Goal: Task Accomplishment & Management: Manage account settings

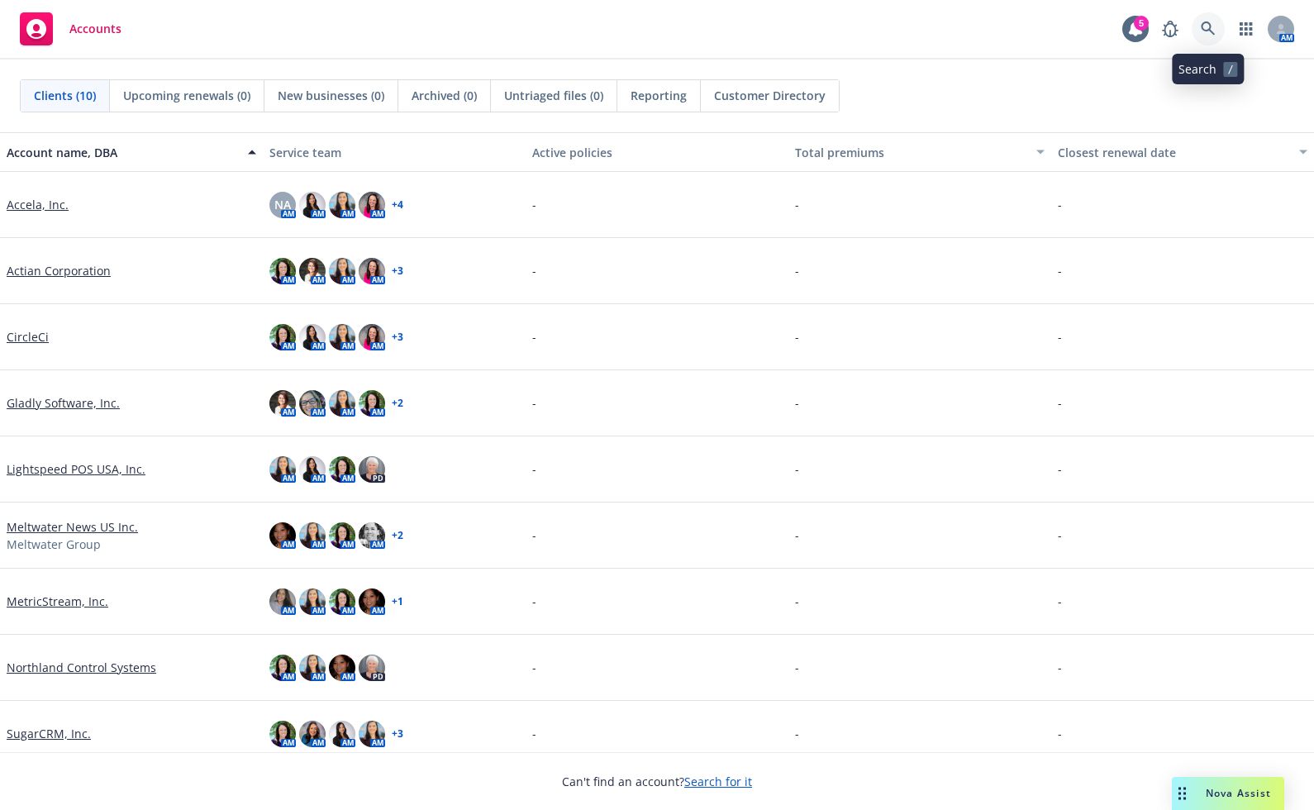
click at [1198, 31] on link at bounding box center [1208, 28] width 33 height 33
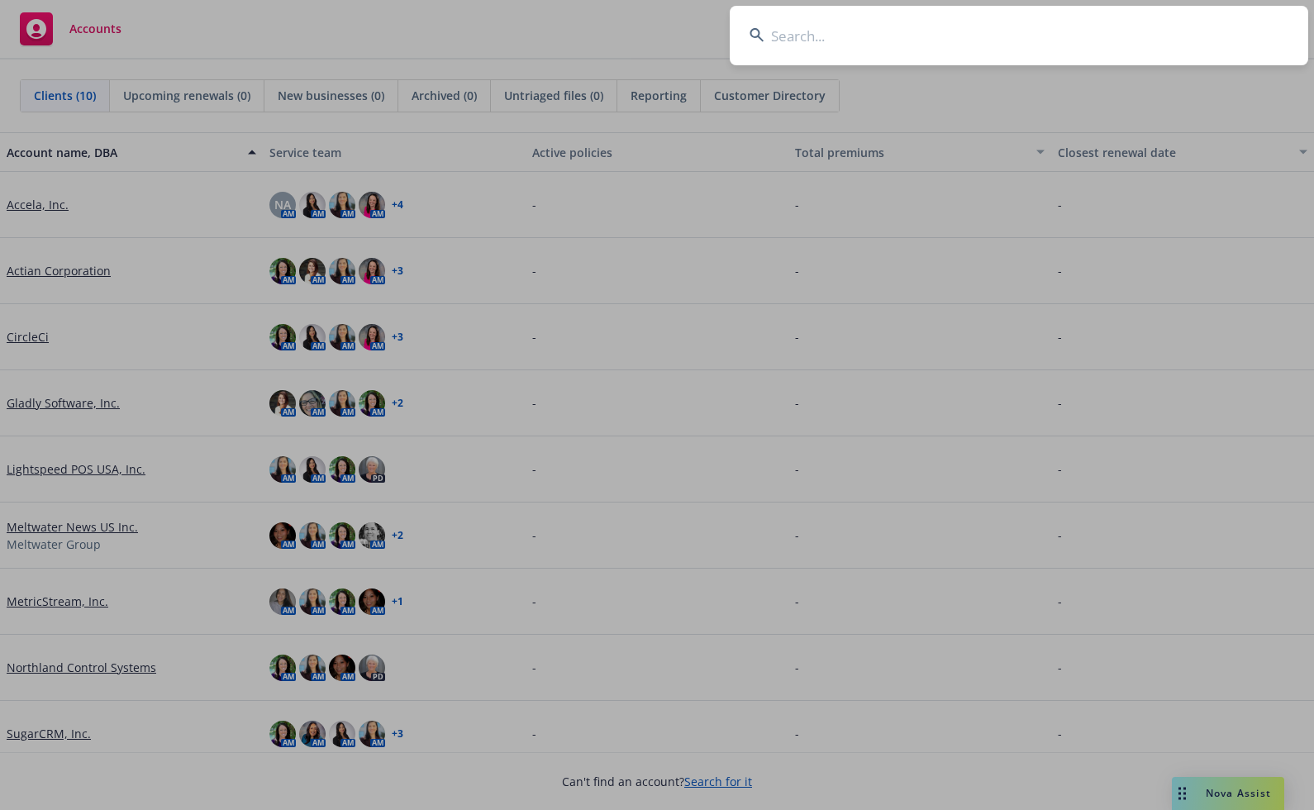
click at [860, 52] on input at bounding box center [1019, 36] width 579 height 60
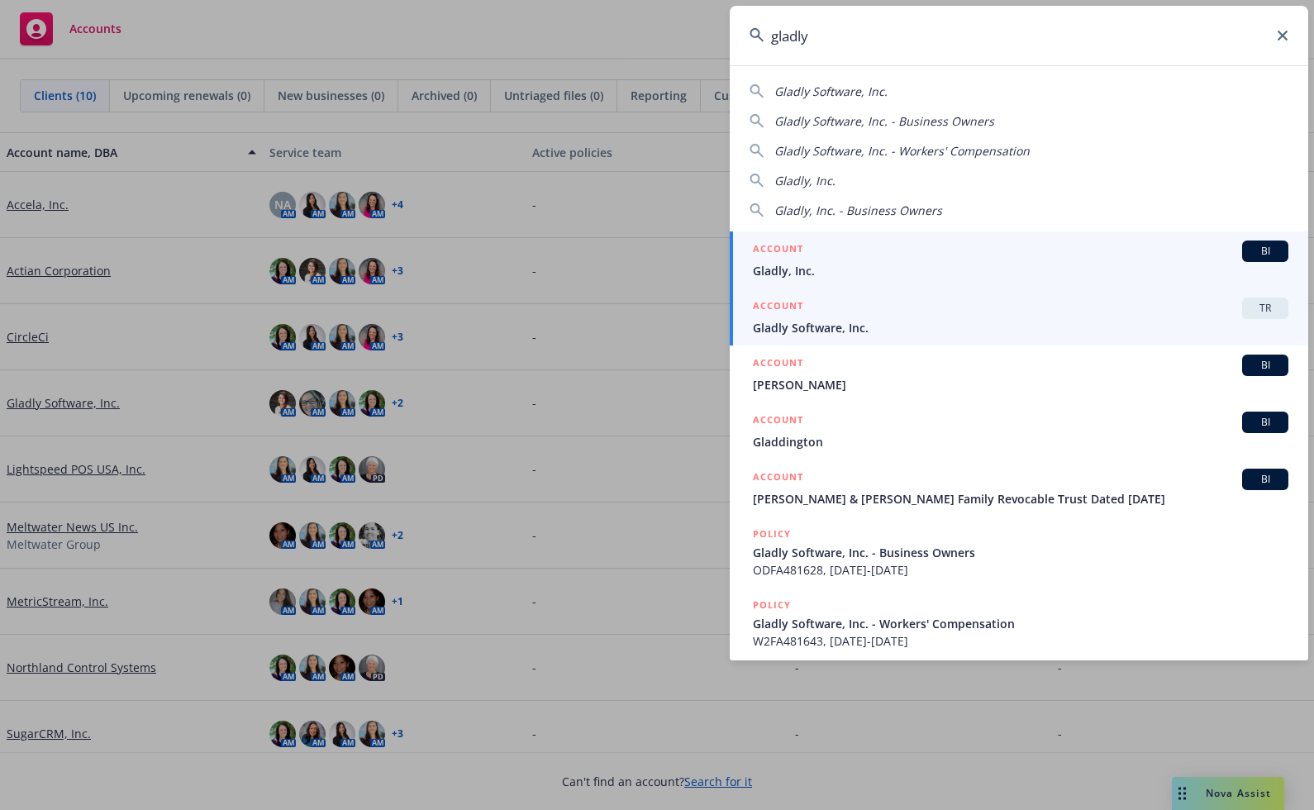
type input "gladly"
click at [863, 326] on span "Gladly Software, Inc." at bounding box center [1021, 327] width 536 height 17
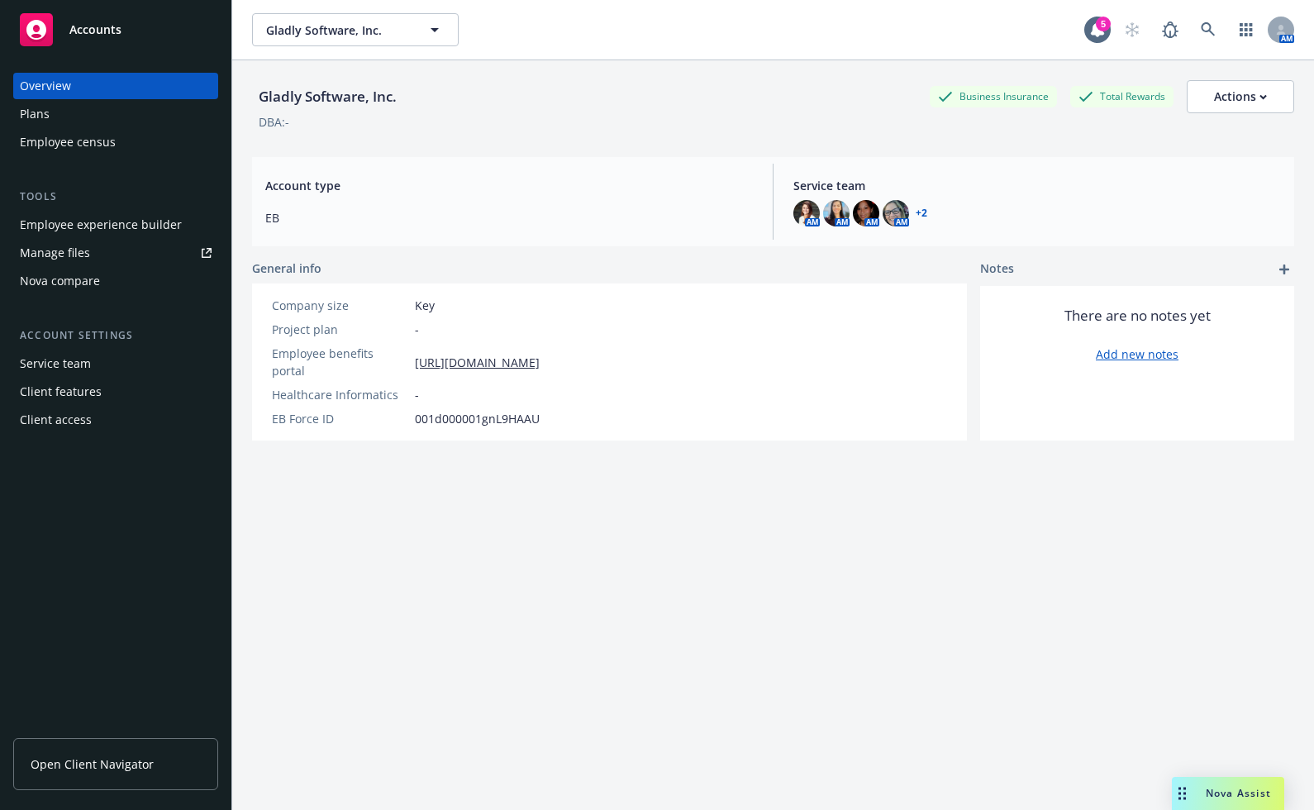
click at [134, 223] on div "Employee experience builder" at bounding box center [101, 225] width 162 height 26
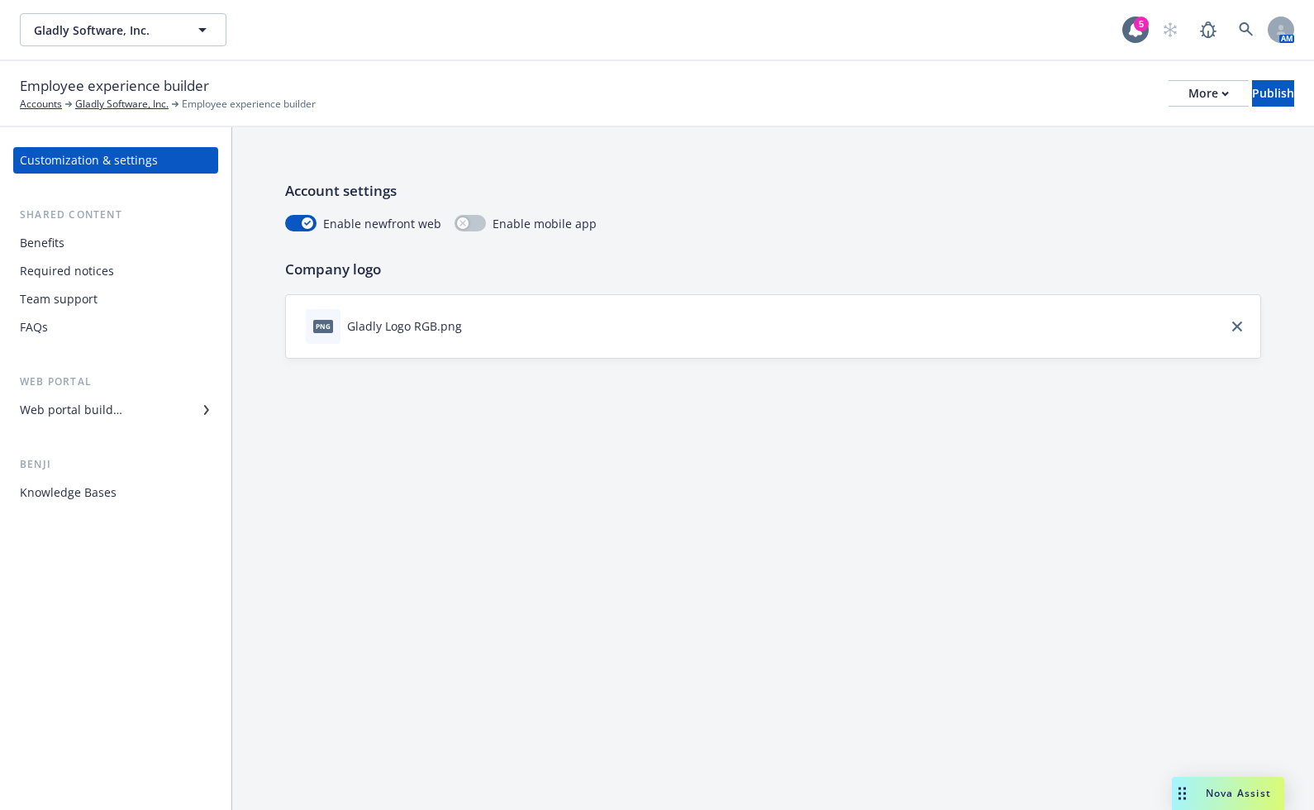
click at [82, 407] on div "Web portal builder" at bounding box center [71, 410] width 103 height 26
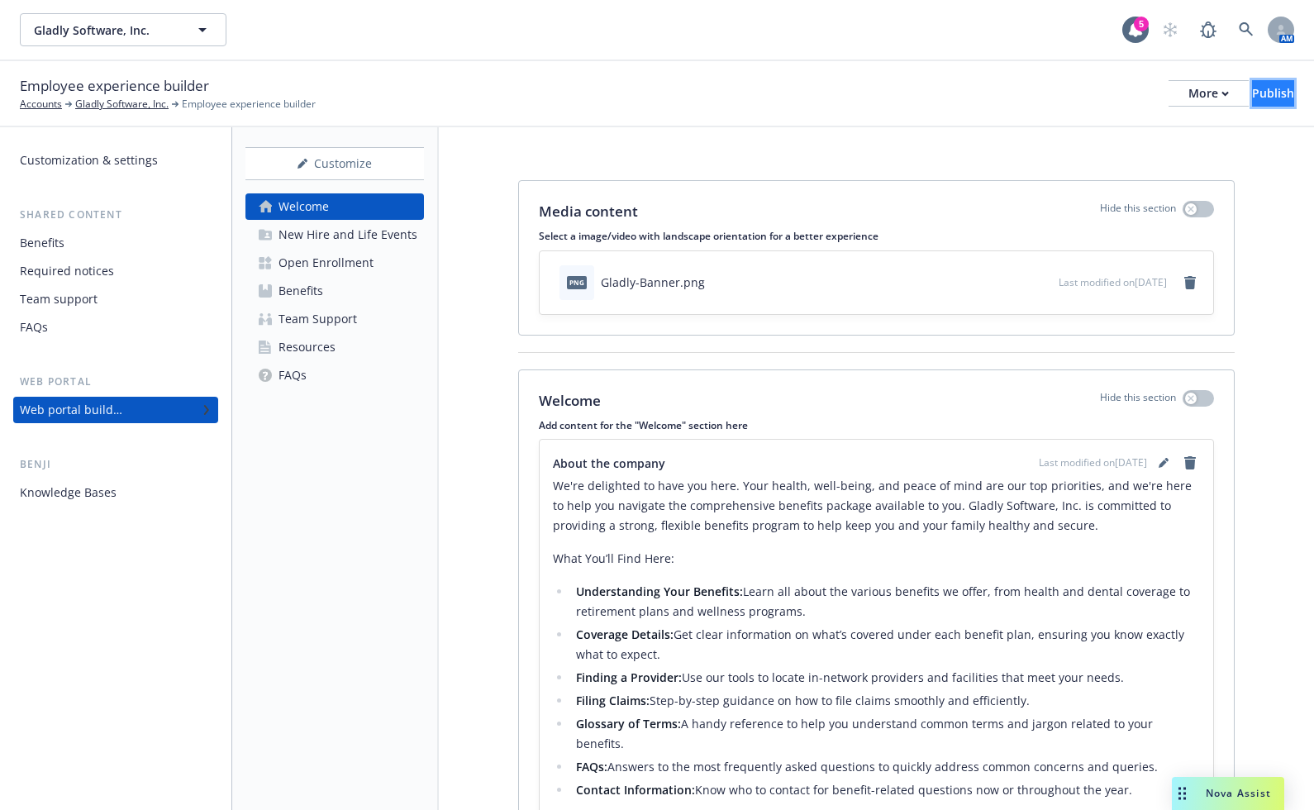
click at [1252, 96] on div "Publish" at bounding box center [1273, 93] width 42 height 25
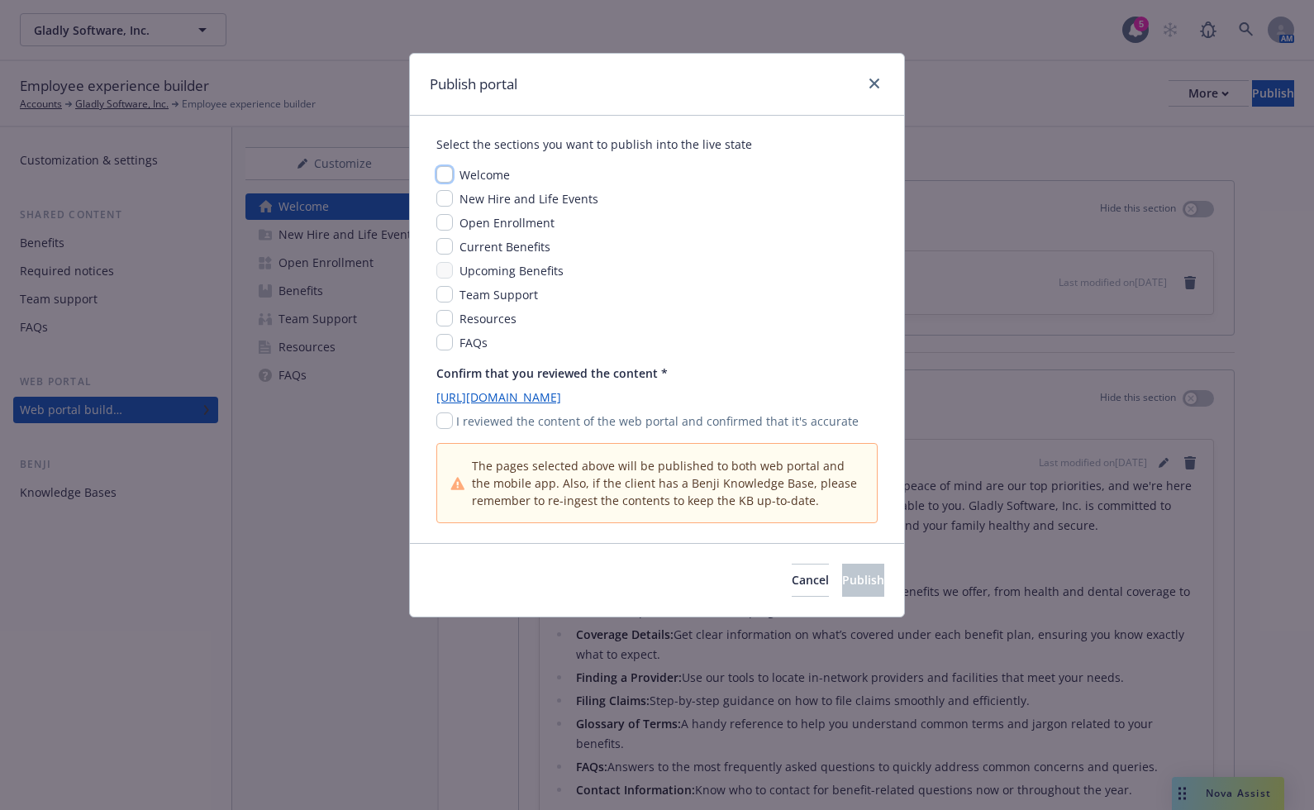
click at [447, 174] on input "checkbox" at bounding box center [444, 174] width 17 height 17
checkbox input "true"
click at [441, 197] on input "checkbox" at bounding box center [444, 198] width 17 height 17
checkbox input "true"
click at [446, 246] on input "checkbox" at bounding box center [444, 246] width 17 height 17
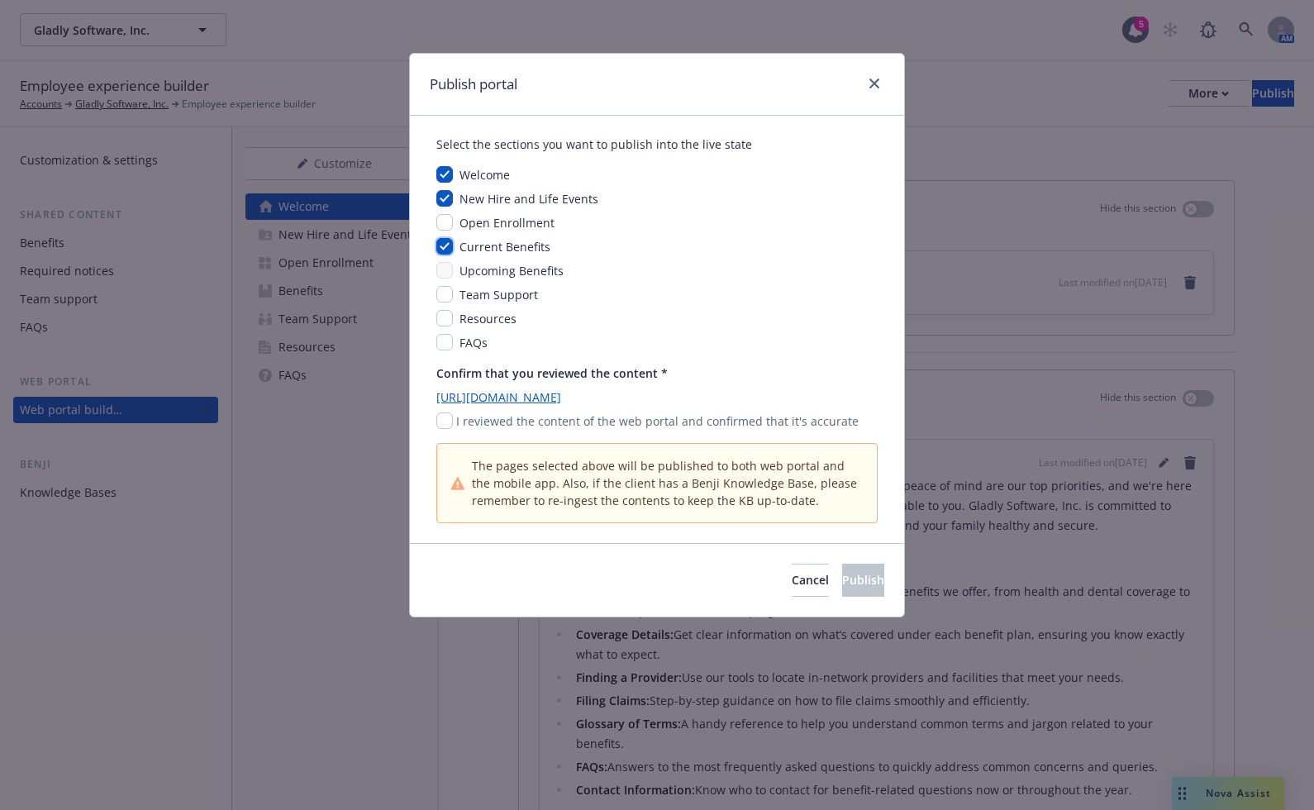
checkbox input "true"
click at [448, 267] on input "checkbox" at bounding box center [444, 270] width 17 height 17
checkbox input "true"
click at [448, 292] on input "checkbox" at bounding box center [444, 294] width 17 height 17
checkbox input "true"
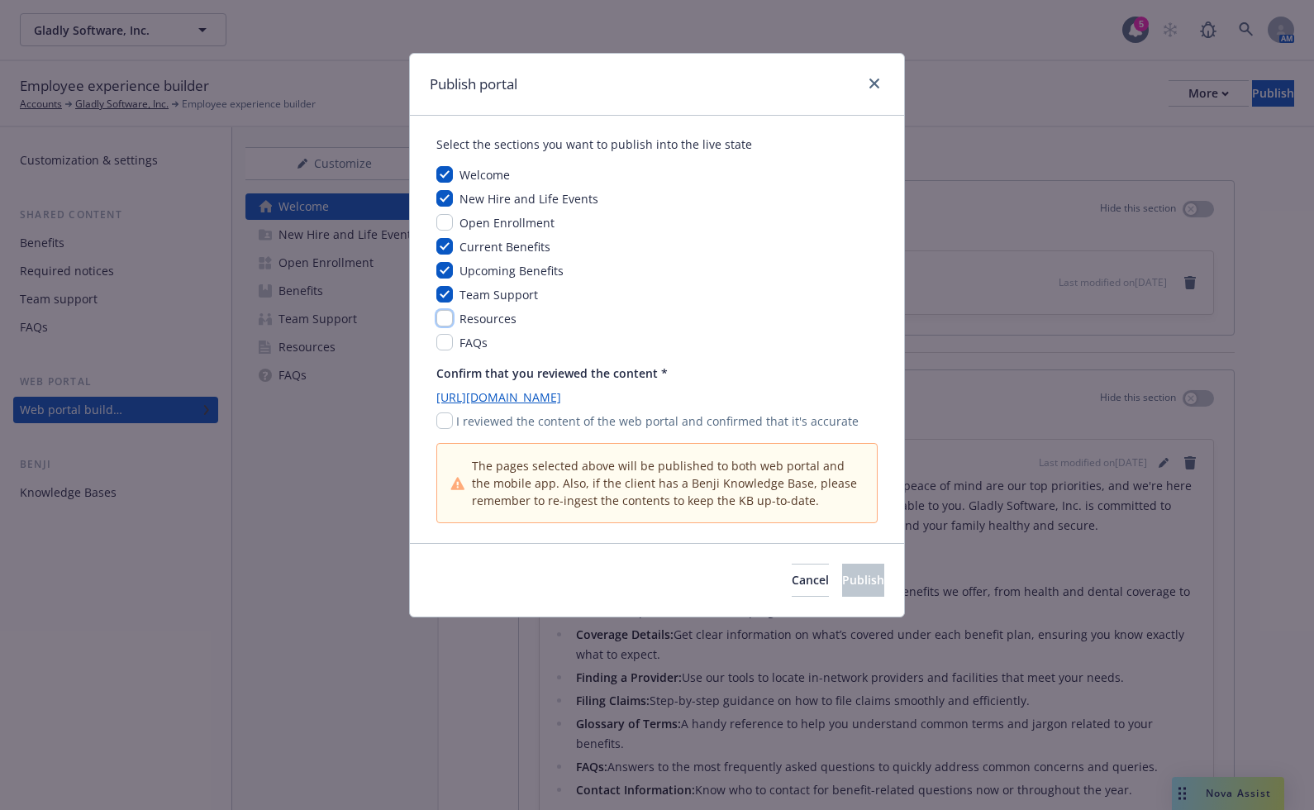
click at [450, 318] on input "checkbox" at bounding box center [444, 318] width 17 height 17
checkbox input "true"
click at [446, 346] on input "checkbox" at bounding box center [444, 342] width 17 height 17
checkbox input "true"
click at [441, 423] on input "checkbox" at bounding box center [444, 420] width 17 height 17
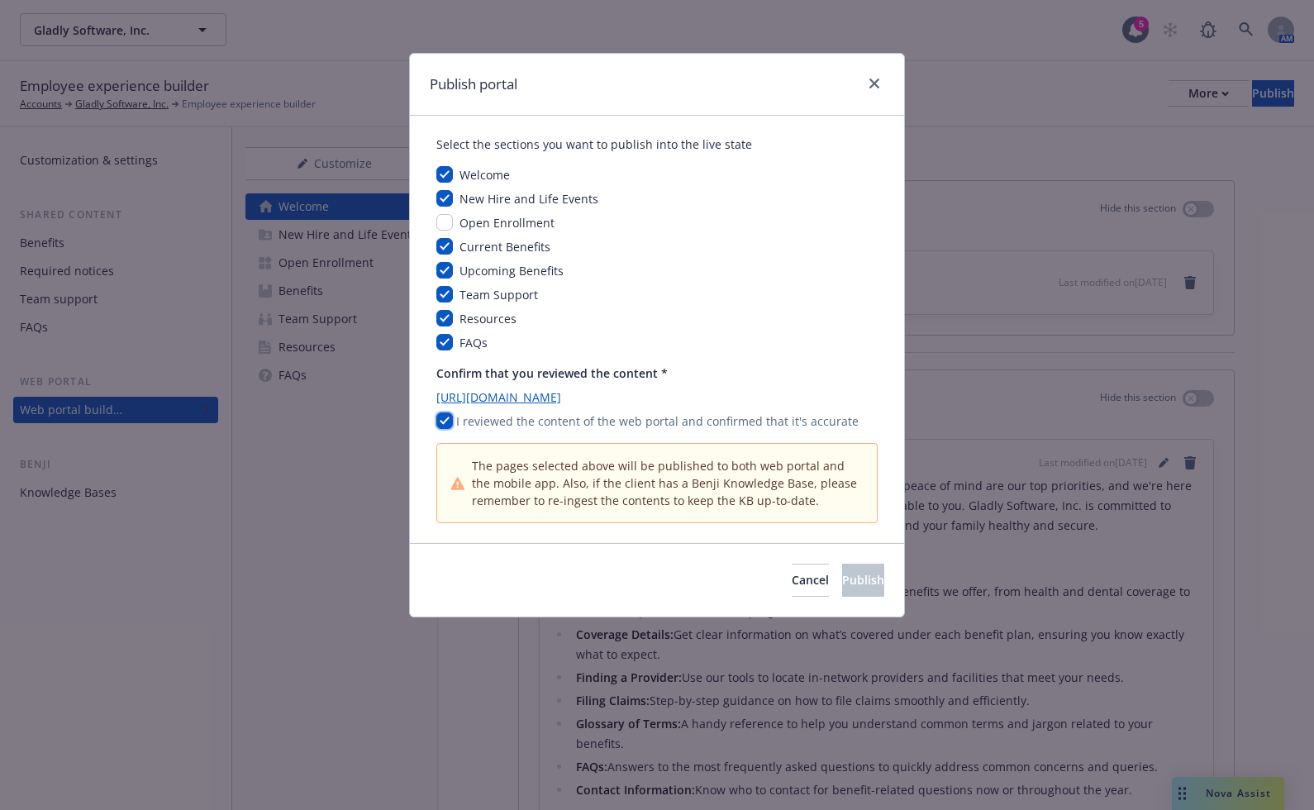
checkbox input "true"
click at [842, 574] on span "Publish" at bounding box center [863, 580] width 42 height 16
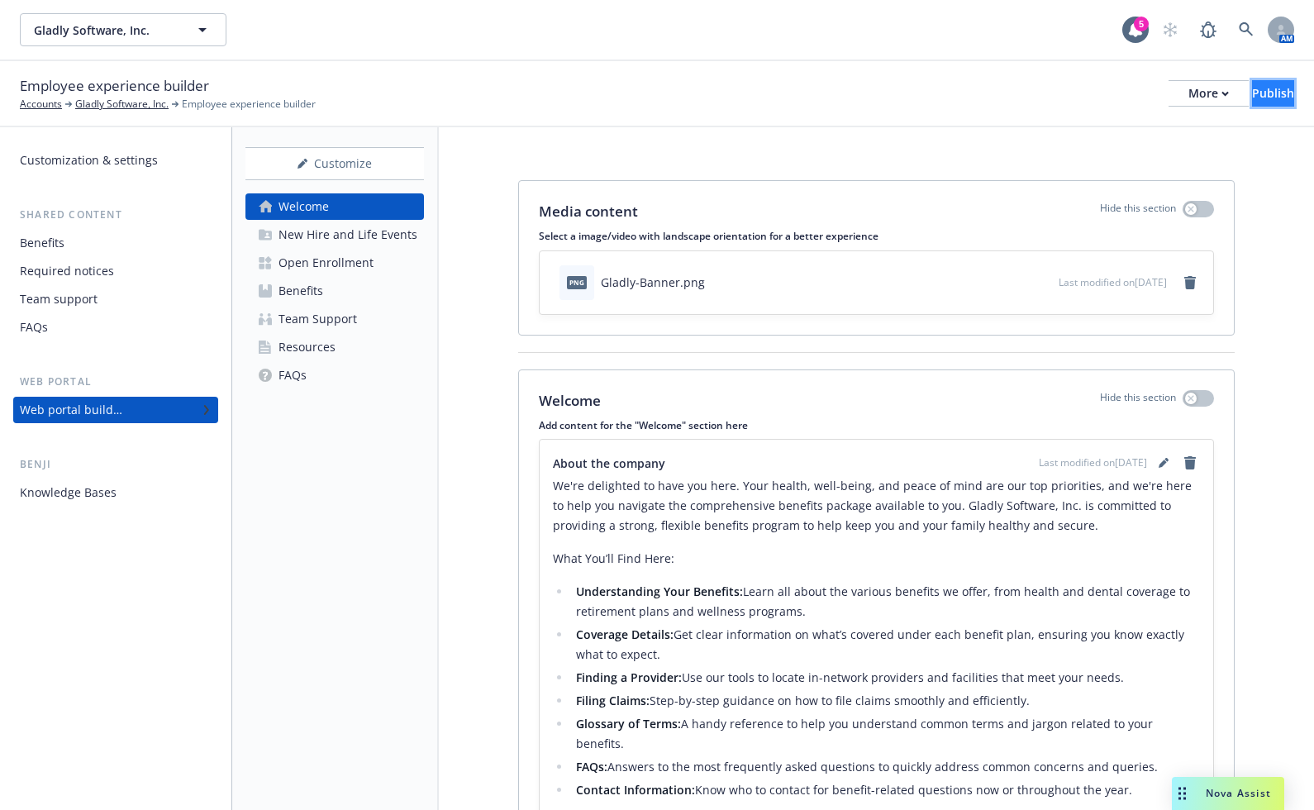
click at [1256, 100] on div "Publish" at bounding box center [1273, 93] width 42 height 25
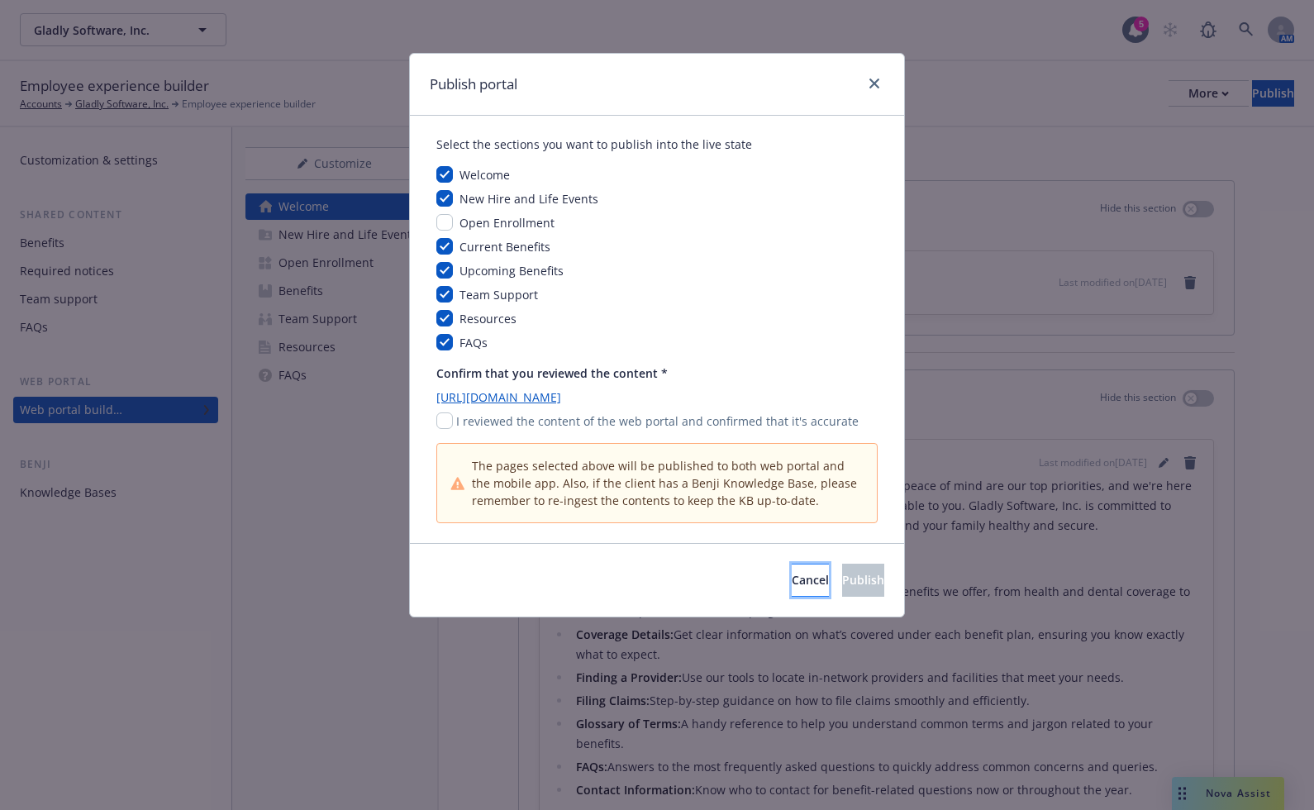
click at [792, 591] on button "Cancel" at bounding box center [810, 580] width 37 height 33
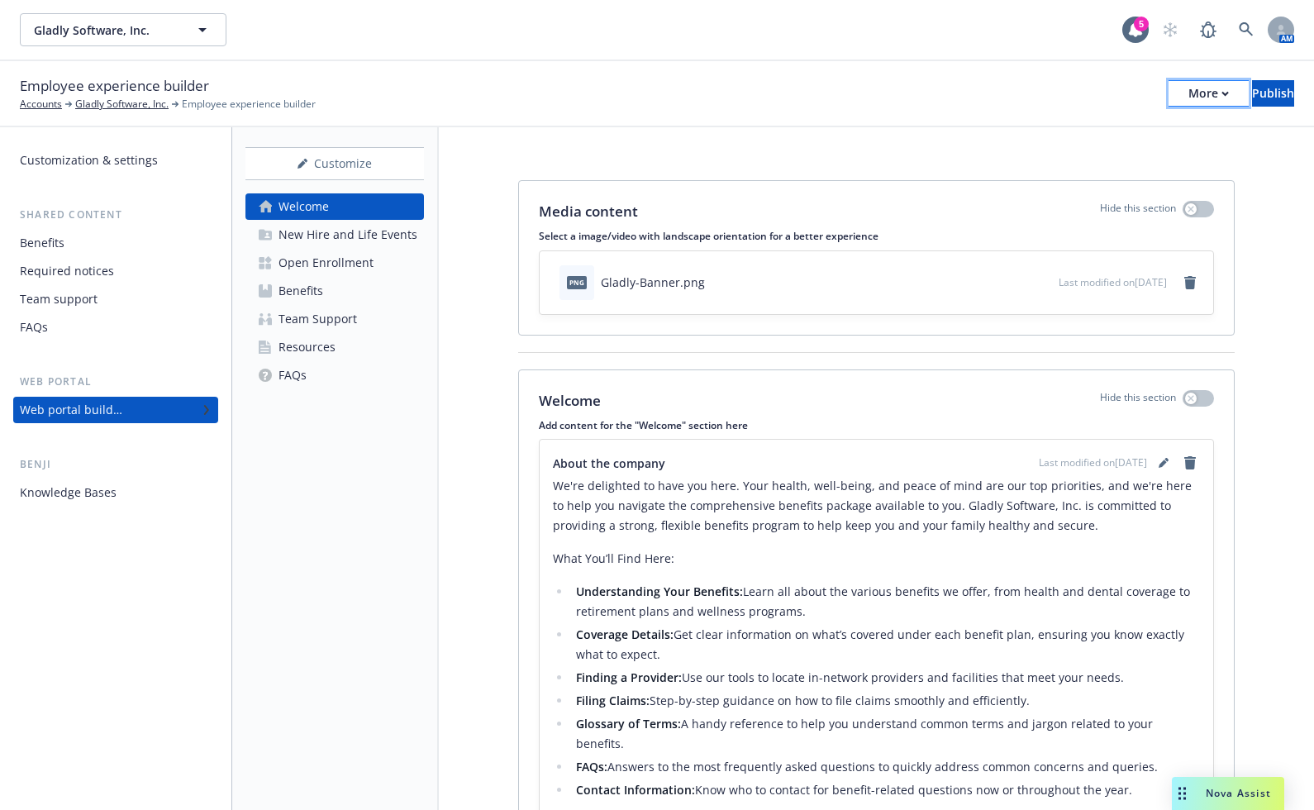
click at [1189, 89] on div "More" at bounding box center [1209, 93] width 41 height 25
click at [1038, 162] on link "Copy portal link" at bounding box center [1072, 163] width 245 height 33
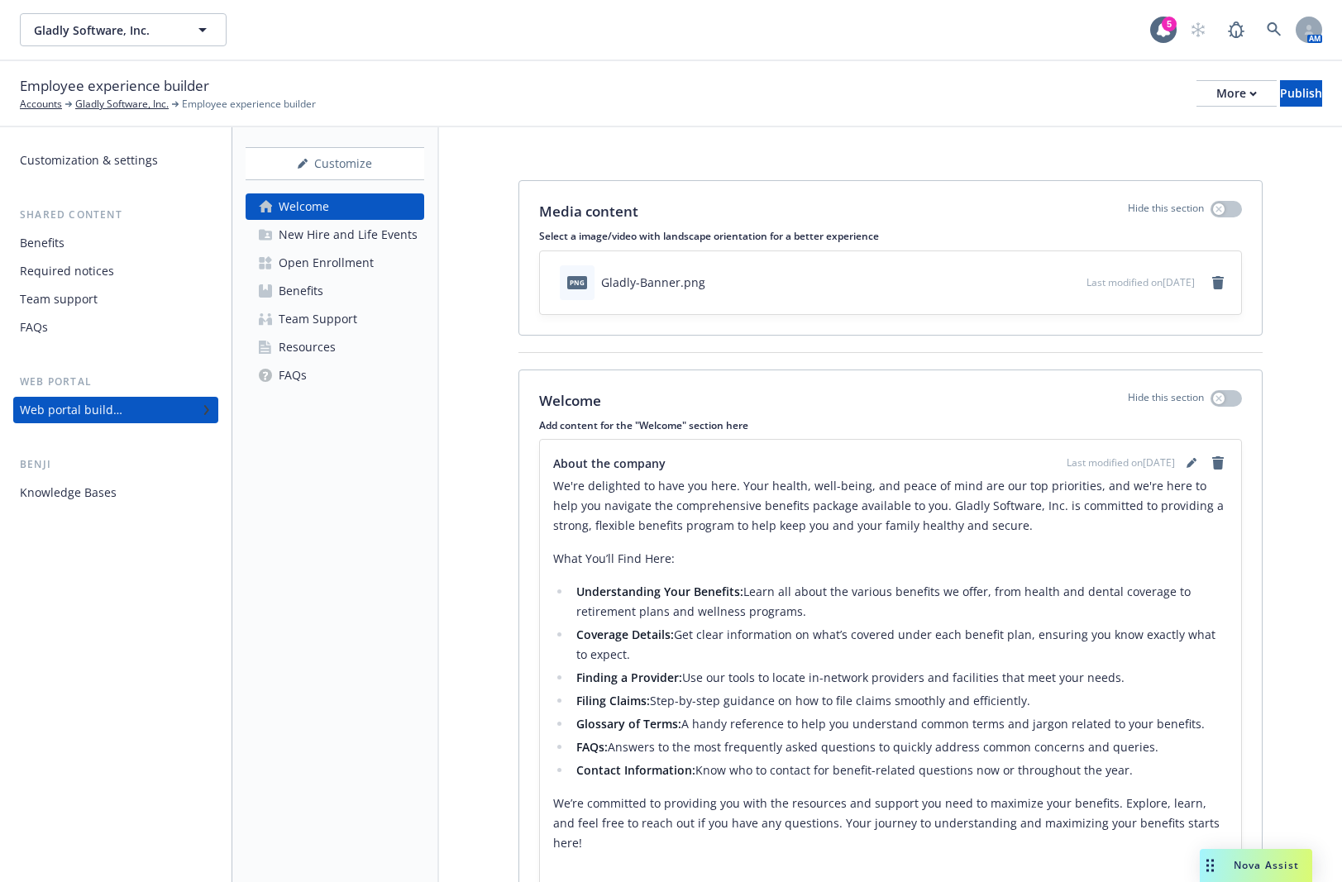
click at [313, 266] on div "Open Enrollment" at bounding box center [326, 263] width 95 height 26
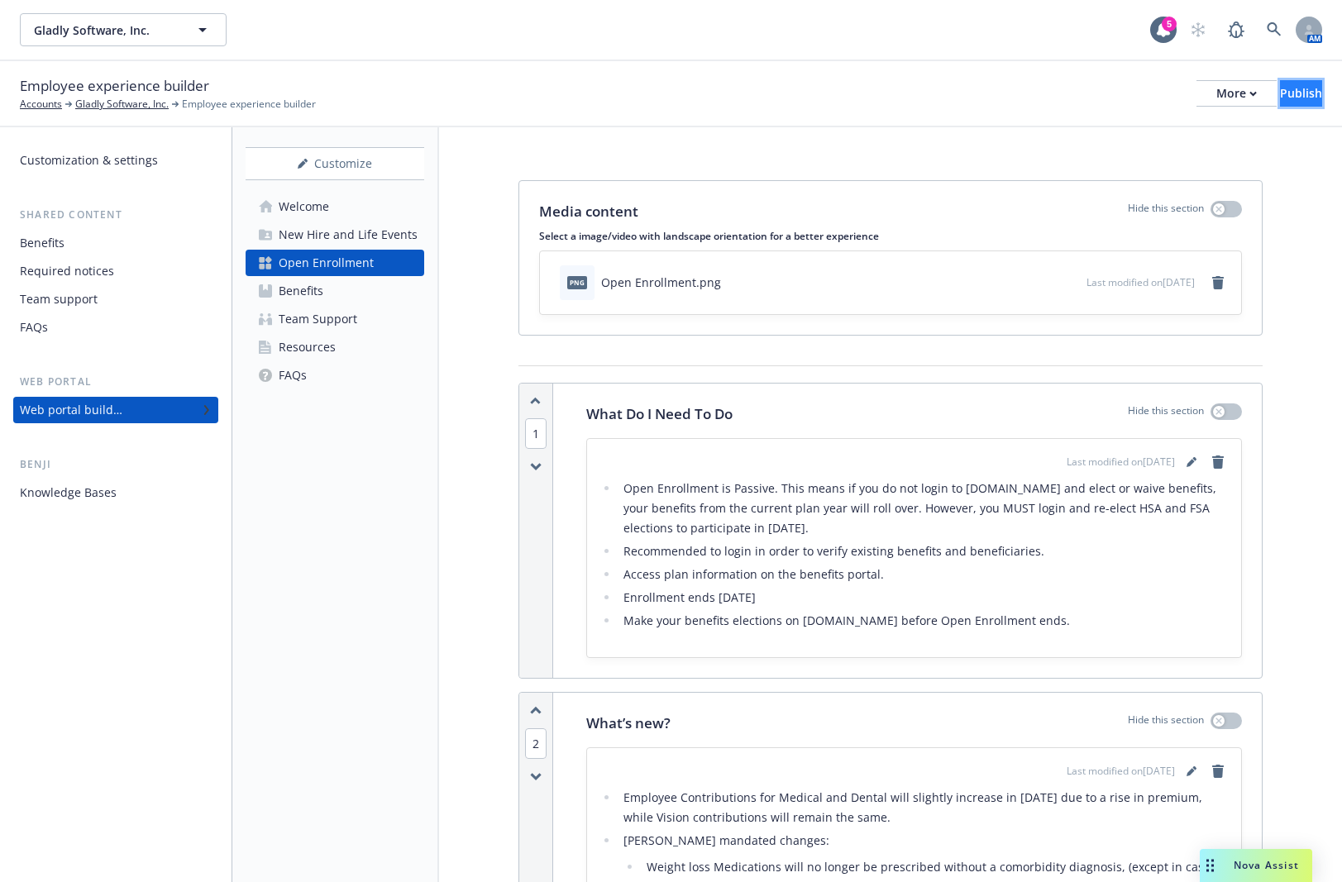
click at [1280, 94] on div "Publish" at bounding box center [1301, 93] width 42 height 25
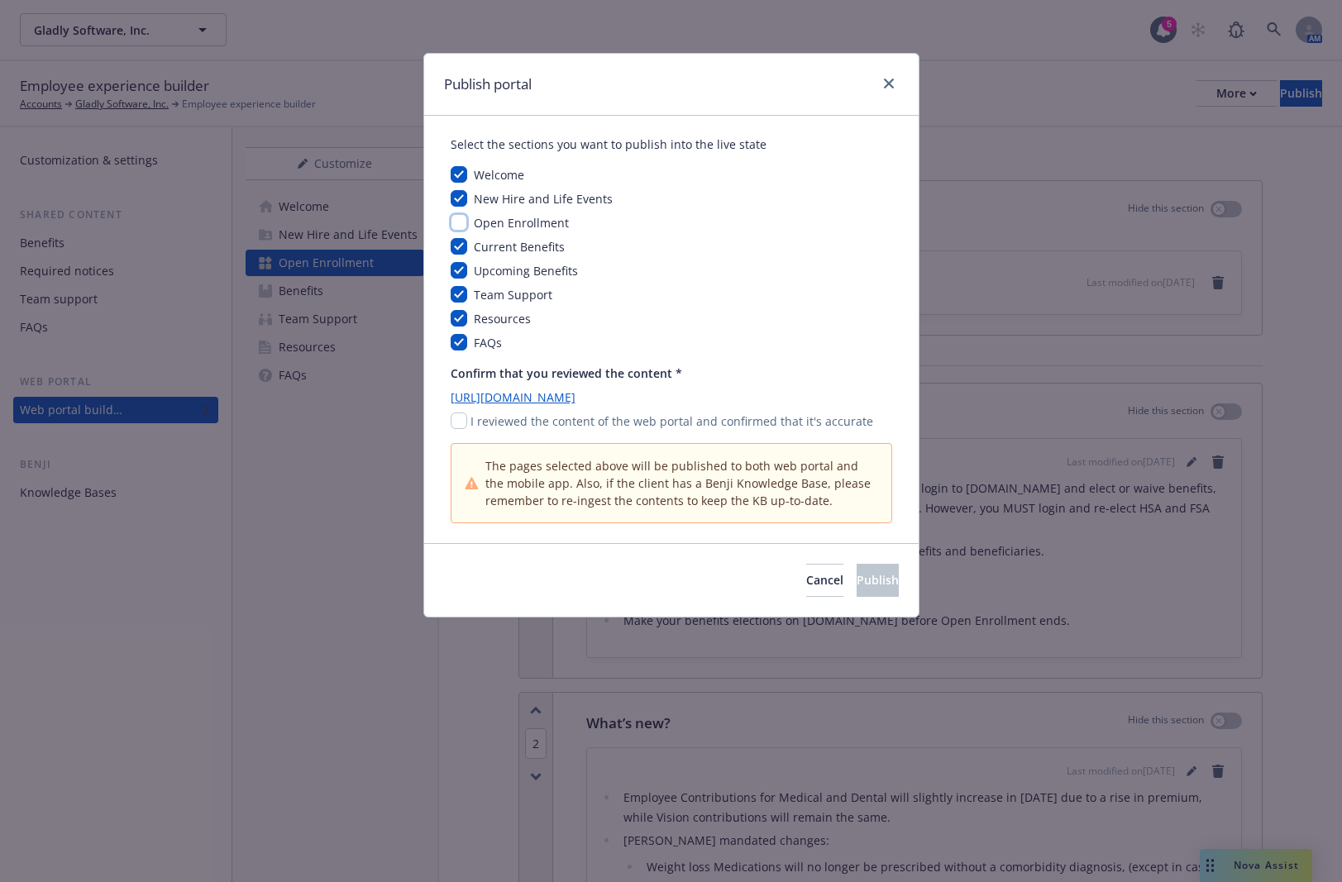
click at [461, 218] on input "checkbox" at bounding box center [459, 222] width 17 height 17
checkbox input "true"
click at [460, 422] on input "checkbox" at bounding box center [459, 420] width 17 height 17
checkbox input "true"
click at [875, 584] on button "Publish" at bounding box center [877, 580] width 42 height 33
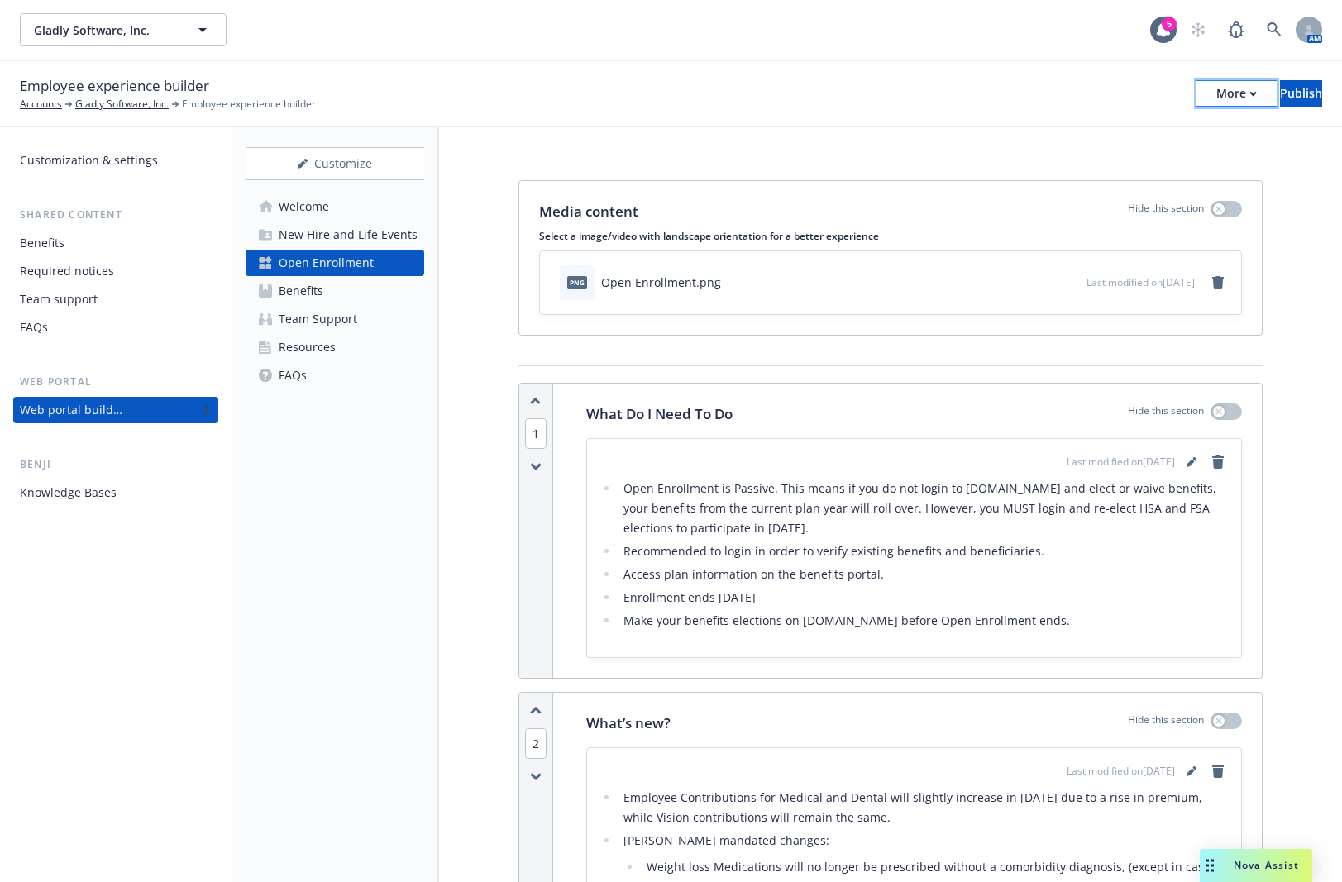
click at [1216, 98] on div "More" at bounding box center [1236, 93] width 41 height 25
click at [1029, 164] on link "Copy portal link" at bounding box center [1099, 163] width 245 height 33
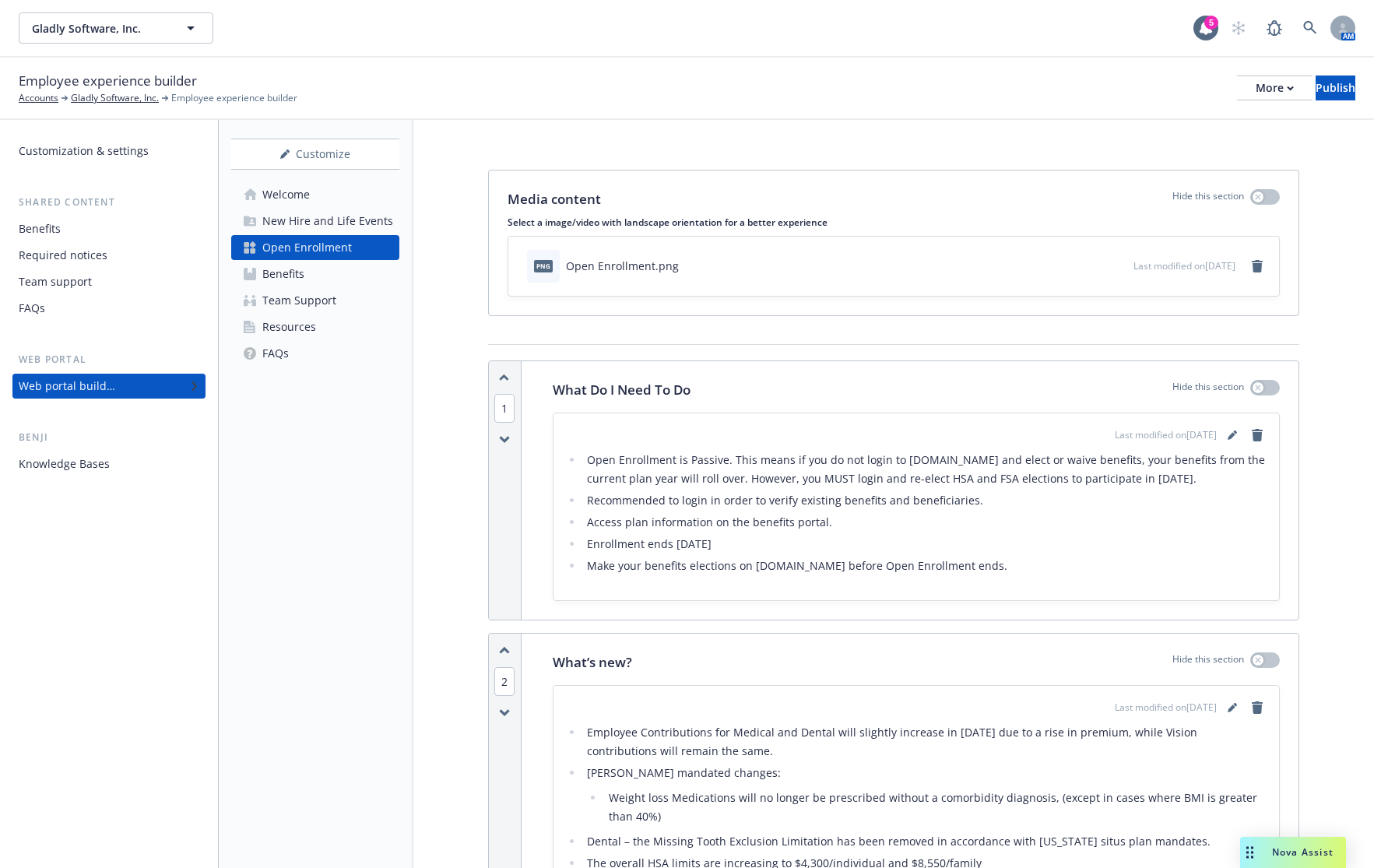
click at [293, 246] on div "Open Enrollment" at bounding box center [307, 248] width 89 height 24
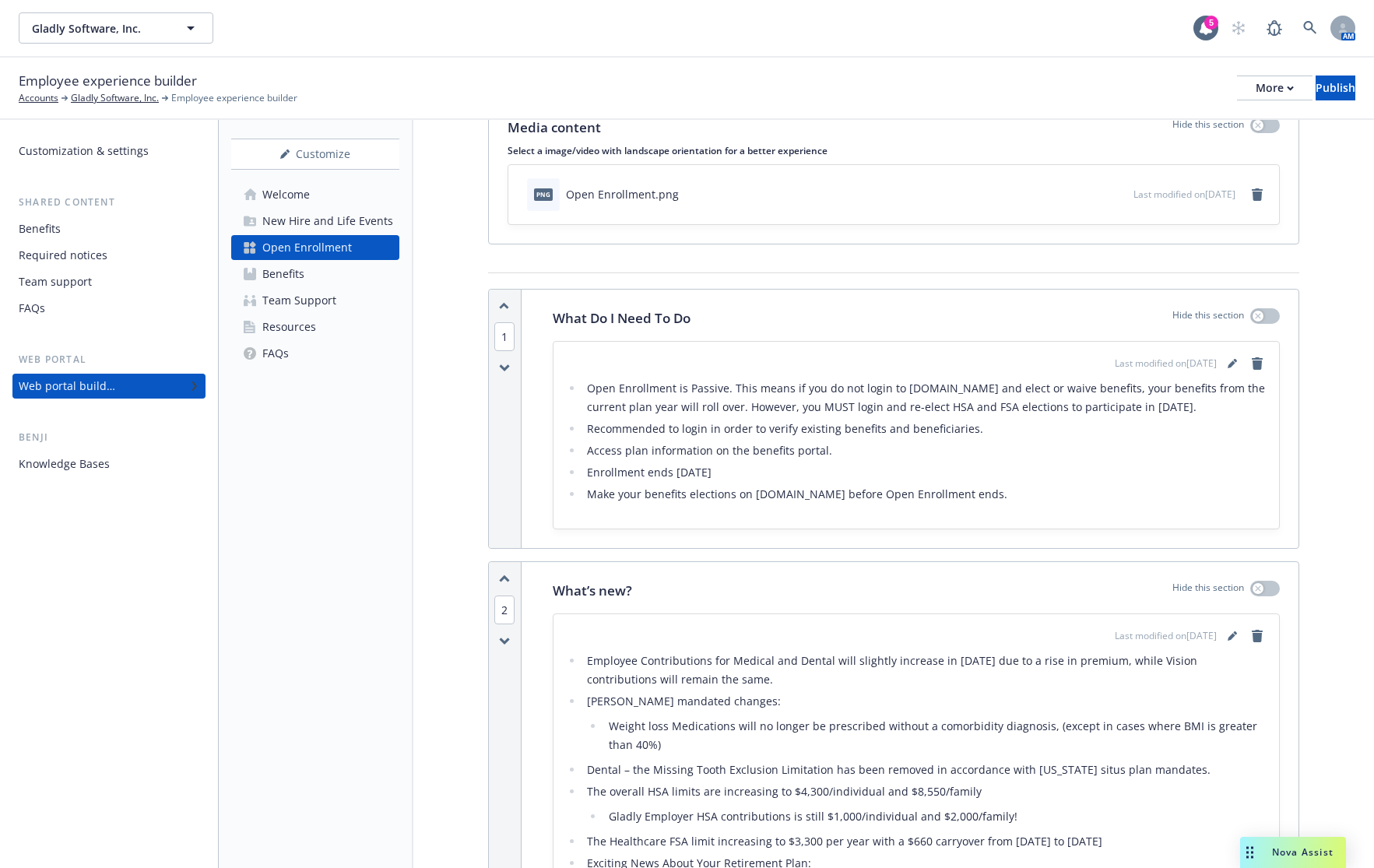
scroll to position [155, 0]
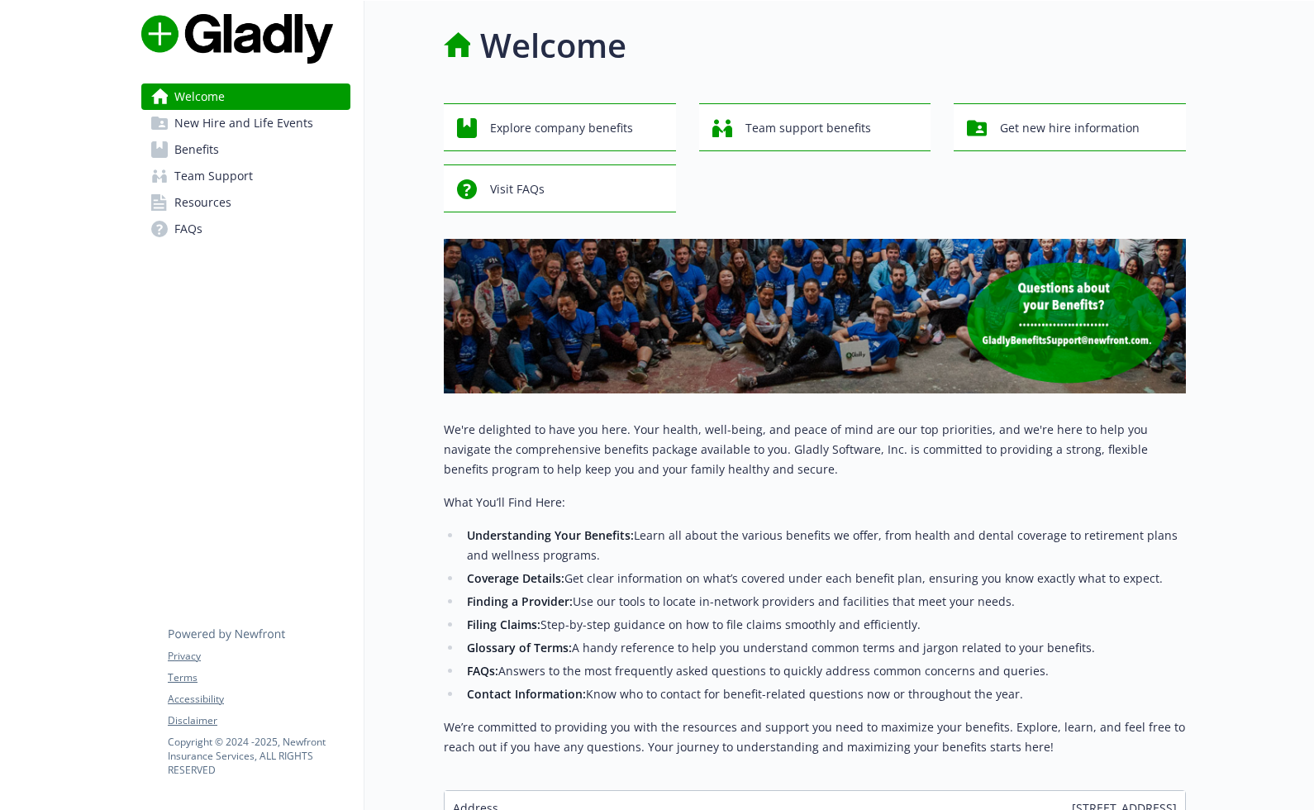
drag, startPoint x: 182, startPoint y: 2, endPoint x: 187, endPoint y: 452, distance: 450.5
click at [187, 452] on div "Welcome New Hire and Life Events Benefits Team Support Resources FAQs Privacy T…" at bounding box center [246, 473] width 236 height 944
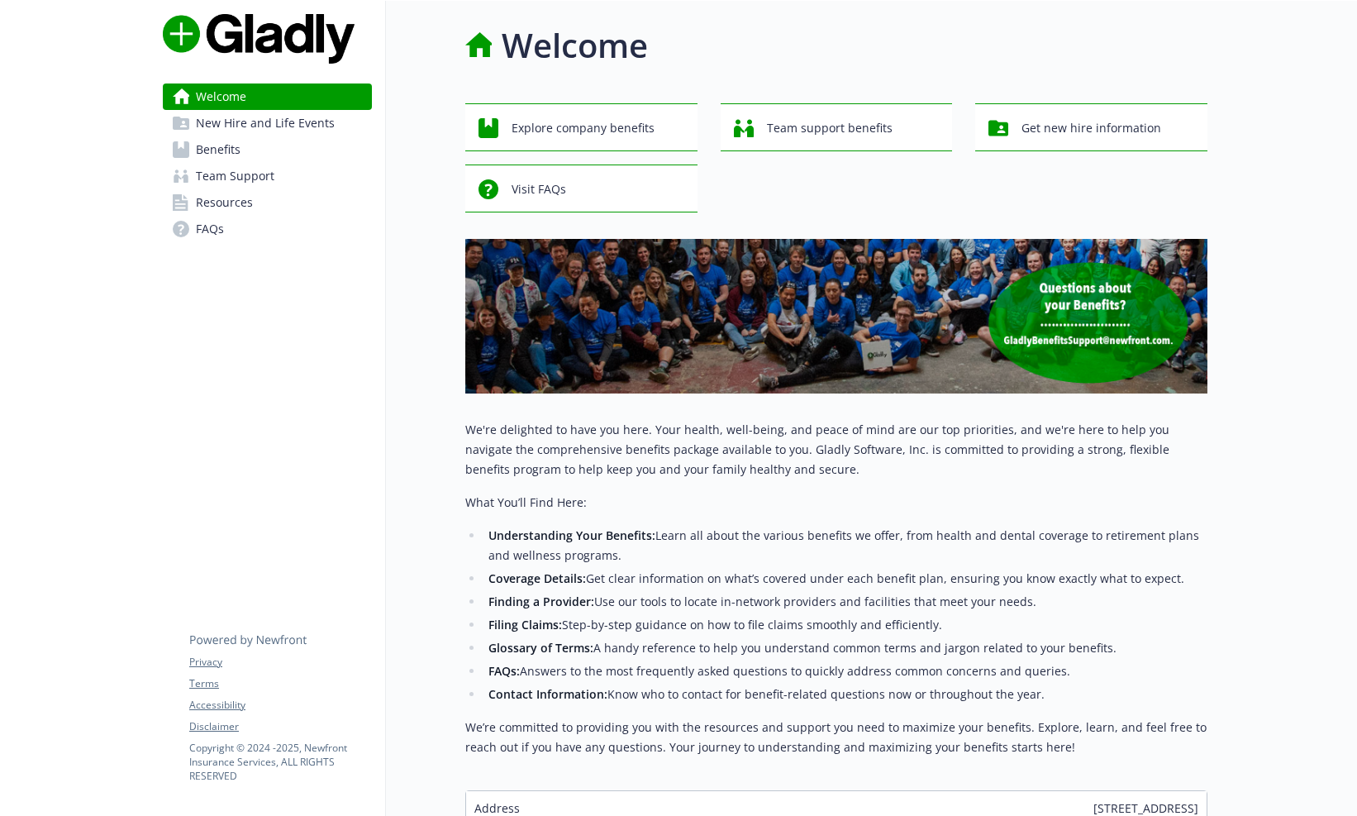
click at [250, 338] on div "Welcome New Hire and Life Events Benefits Team Support Resources FAQs Privacy T…" at bounding box center [268, 473] width 236 height 944
click at [211, 119] on span "New Hire and Life Events" at bounding box center [265, 123] width 139 height 26
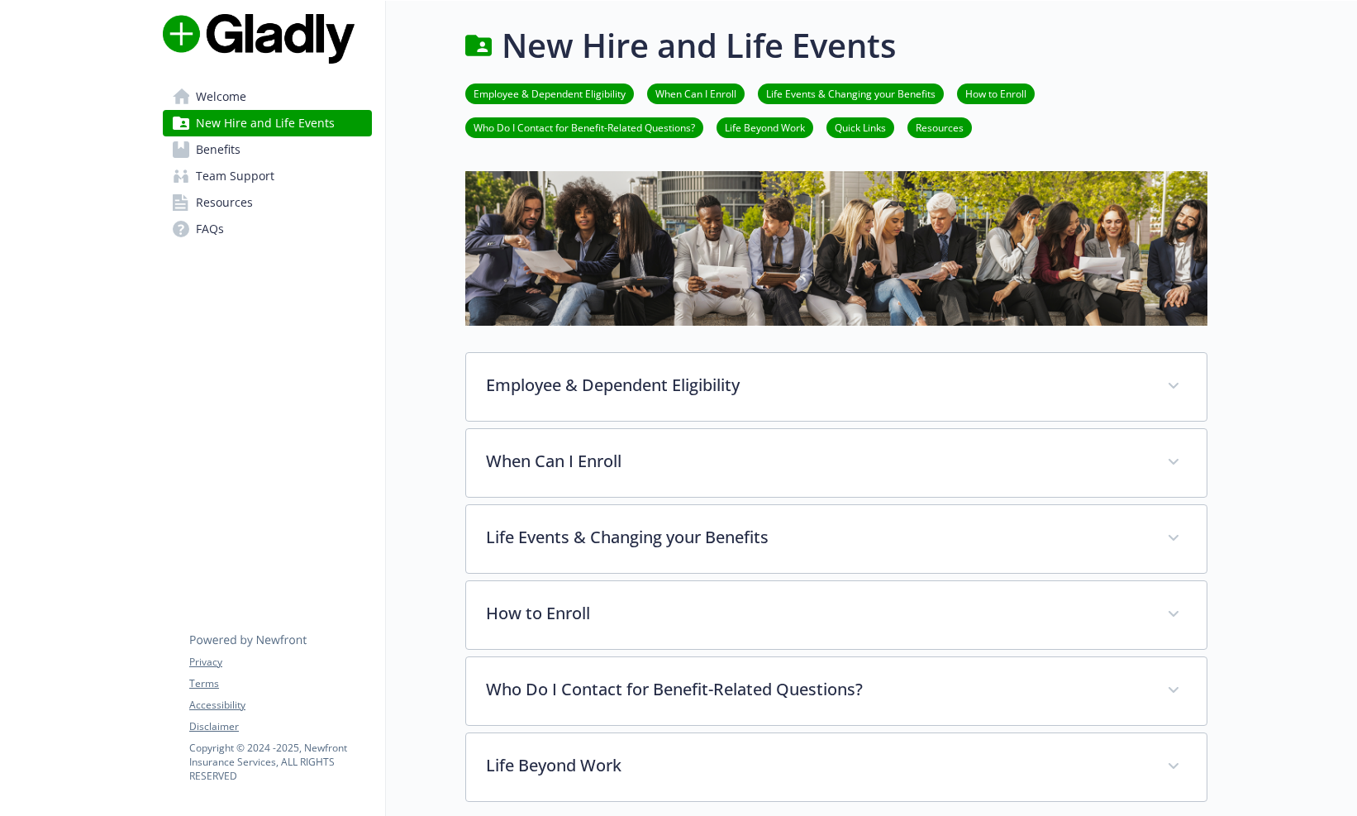
click at [219, 154] on span "Benefits" at bounding box center [218, 149] width 45 height 26
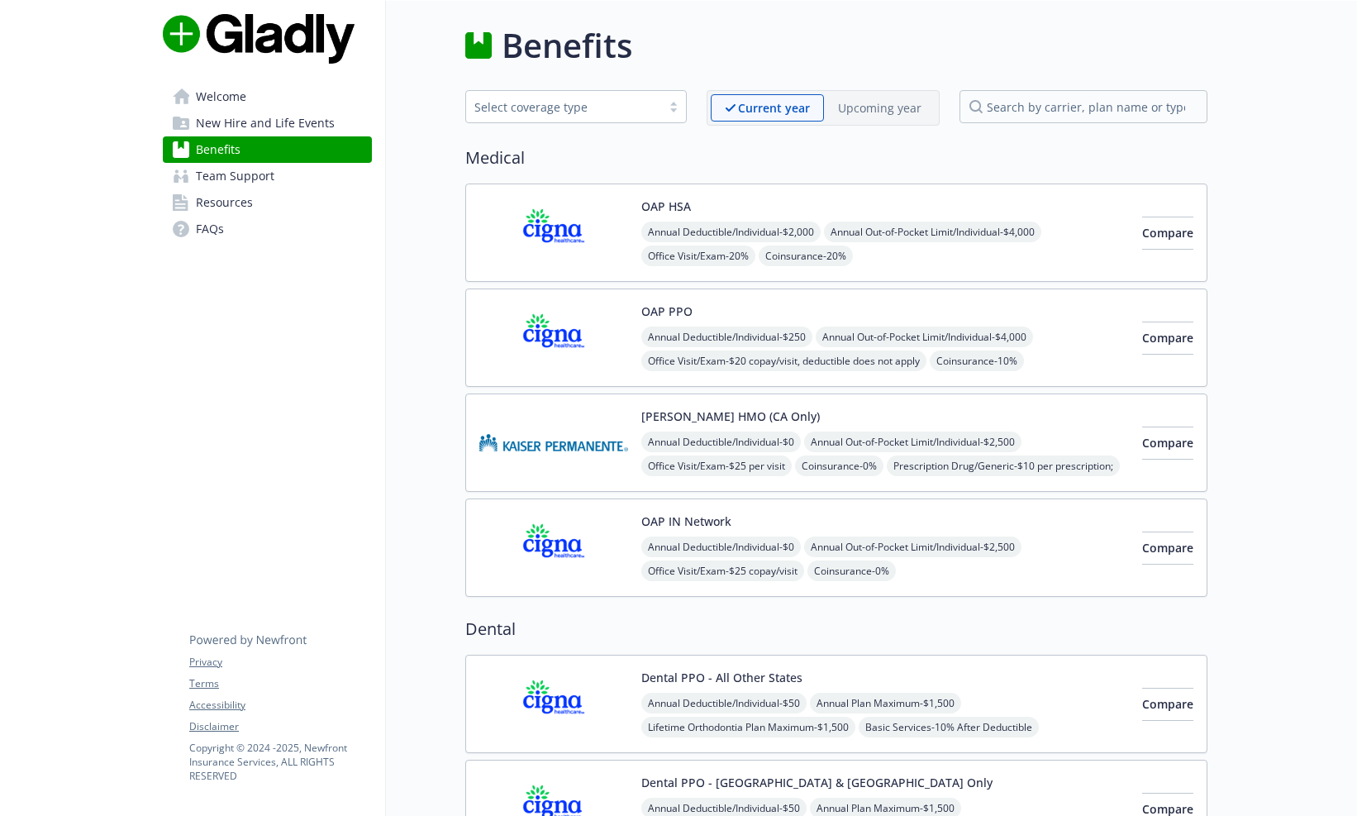
click at [226, 164] on span "Team Support" at bounding box center [235, 176] width 79 height 26
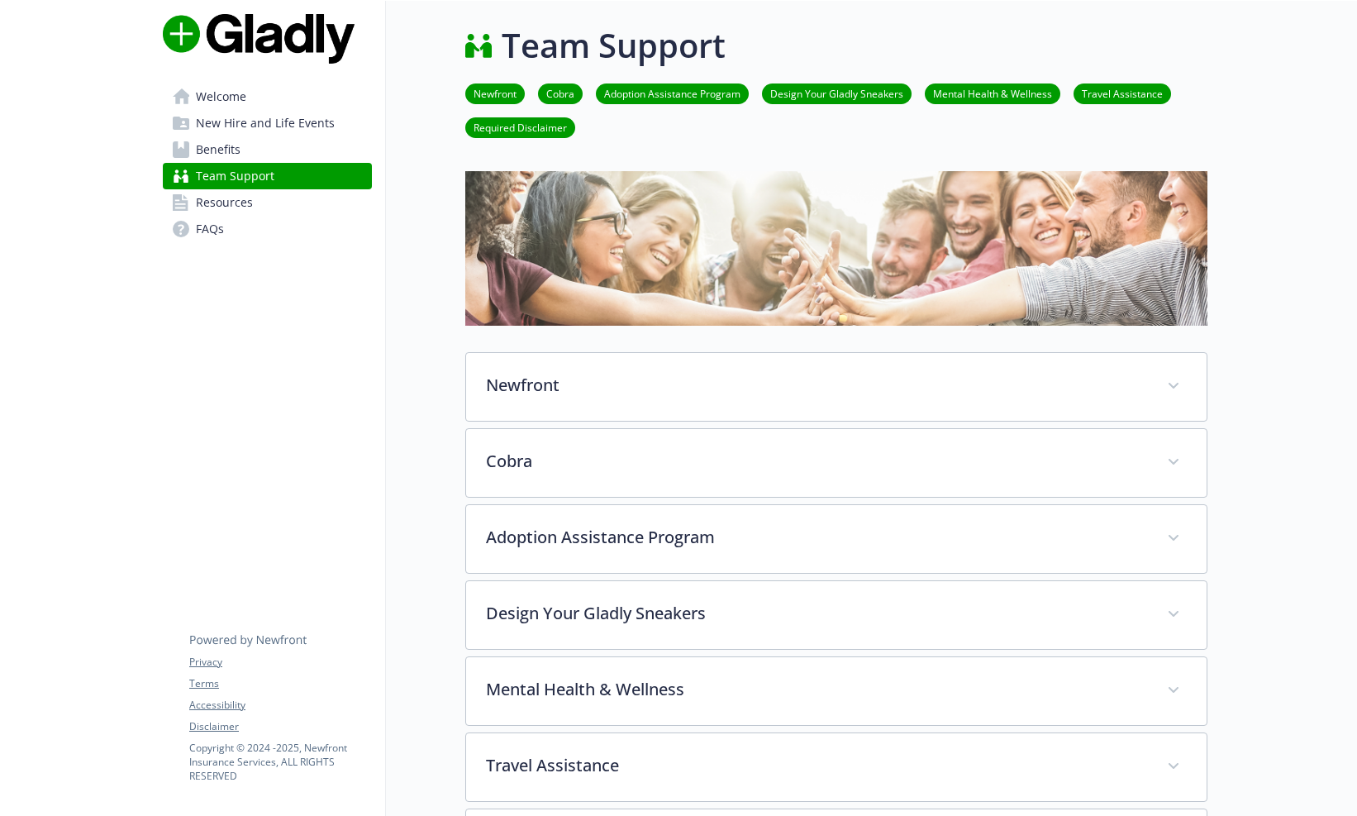
click at [223, 208] on span "Resources" at bounding box center [224, 202] width 57 height 26
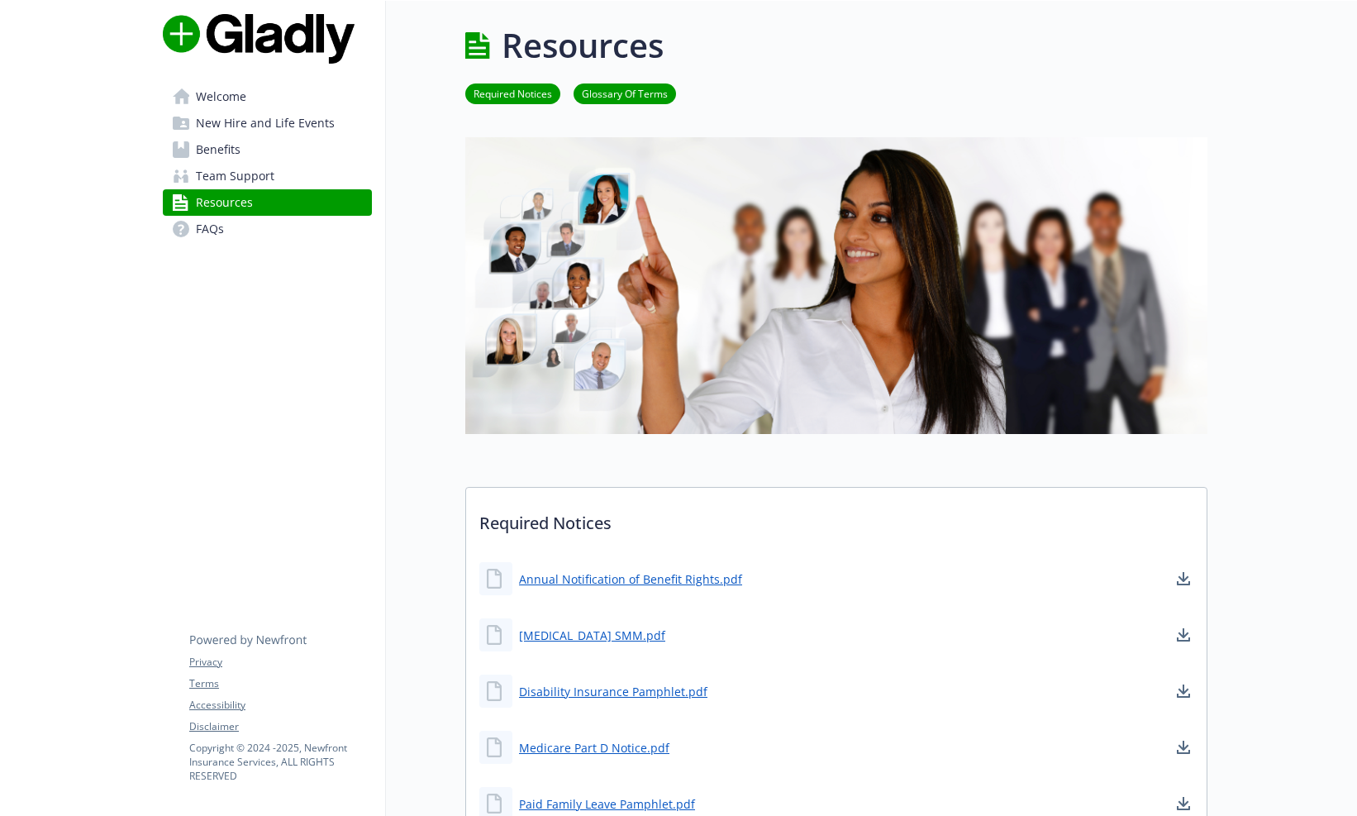
click at [215, 226] on span "FAQs" at bounding box center [210, 229] width 28 height 26
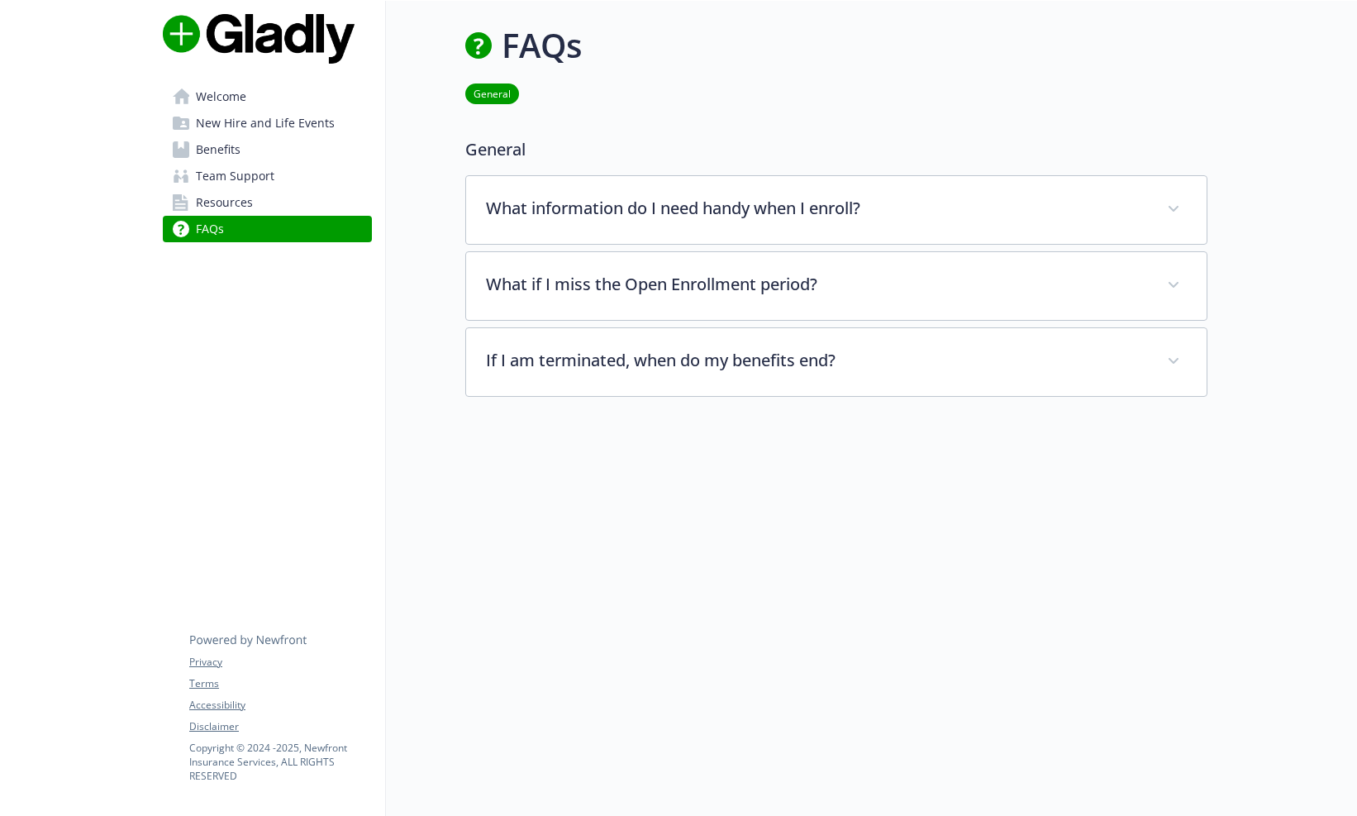
click at [236, 103] on span "Welcome" at bounding box center [221, 96] width 50 height 26
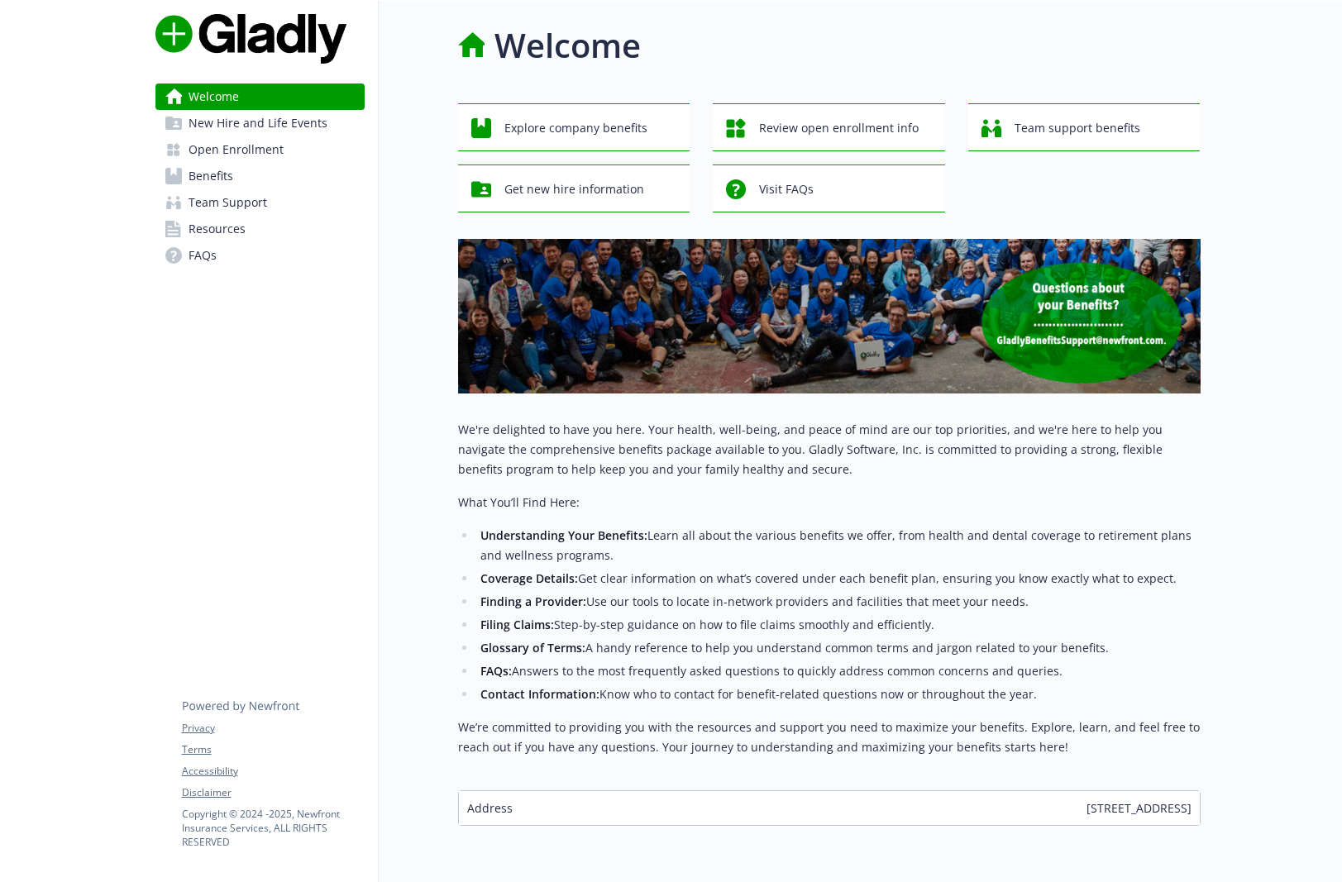
click at [228, 147] on span "Open Enrollment" at bounding box center [235, 149] width 95 height 26
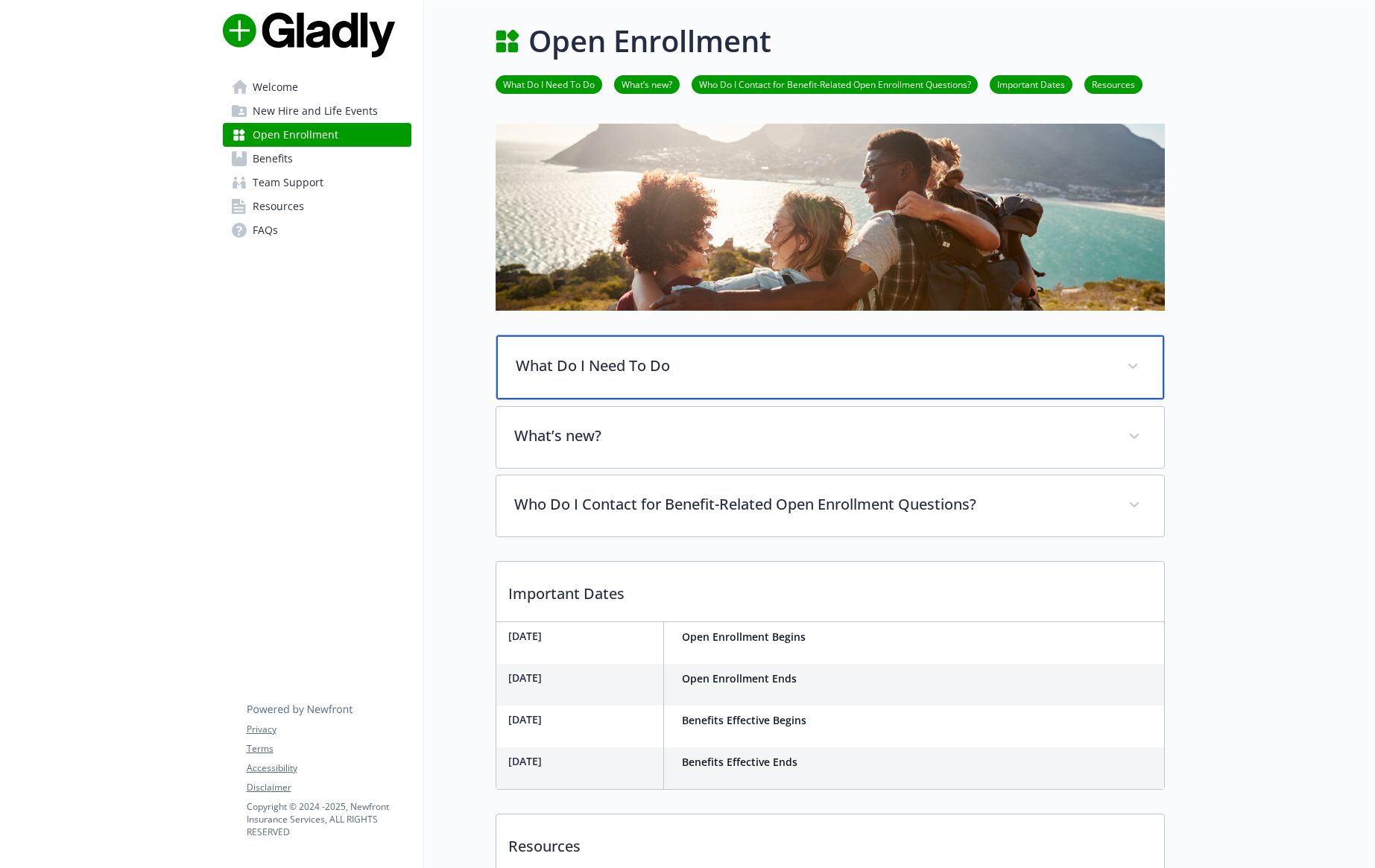
click at [792, 360] on p "What Do I Need To Do" at bounding box center [812, 365] width 593 height 23
